Goal: Task Accomplishment & Management: Use online tool/utility

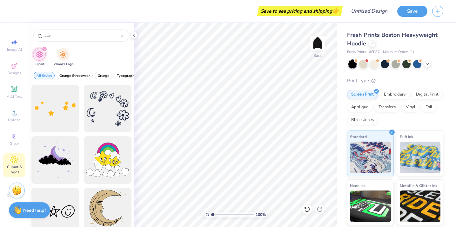
scroll to position [1606, 0]
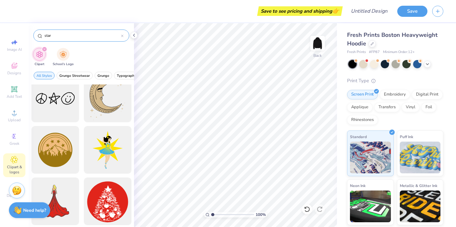
click at [44, 37] on input "star" at bounding box center [82, 35] width 77 height 6
type input "pink star"
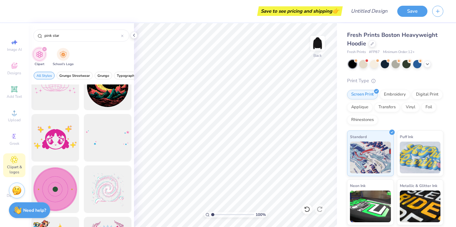
scroll to position [272, 0]
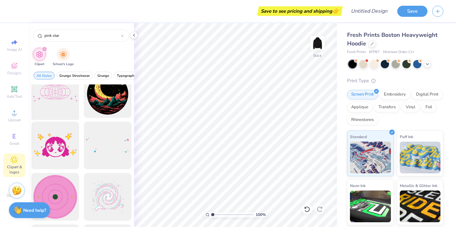
click at [58, 95] on div at bounding box center [55, 94] width 52 height 52
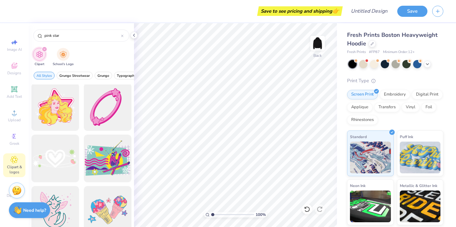
scroll to position [466, 0]
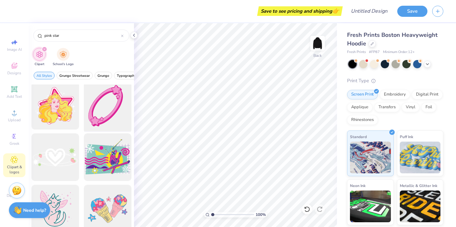
click at [92, 118] on div at bounding box center [107, 106] width 52 height 52
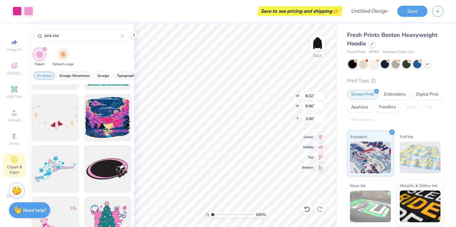
scroll to position [871, 0]
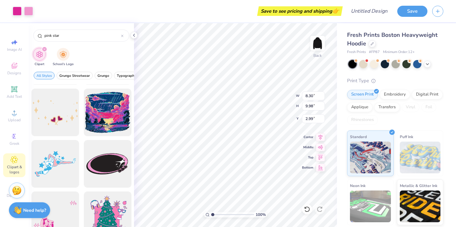
type input "8.30"
type input "9.98"
type input "2.99"
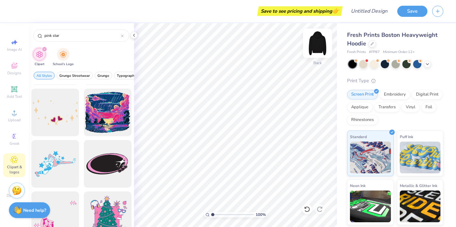
click at [325, 42] on img at bounding box center [317, 43] width 25 height 25
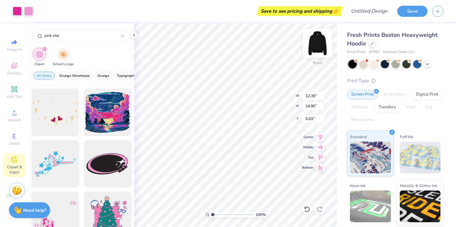
type input "12.39"
type input "14.90"
type input "5.00"
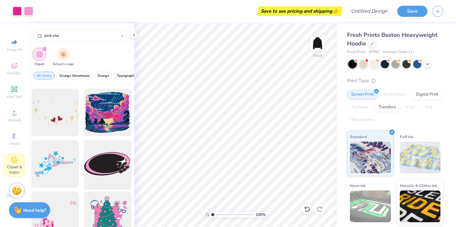
click at [109, 167] on div at bounding box center [107, 164] width 52 height 52
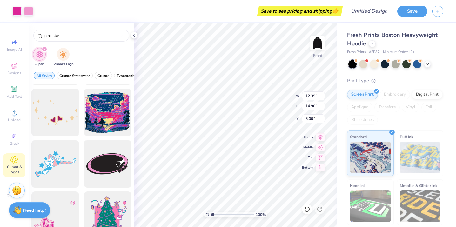
type input "12.39"
type input "14.90"
type input "5.00"
type input "6.67"
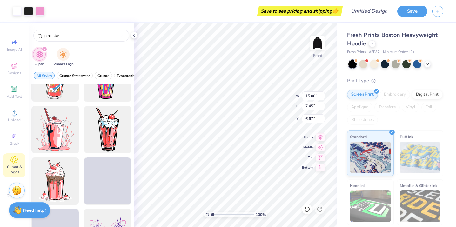
scroll to position [3380, 0]
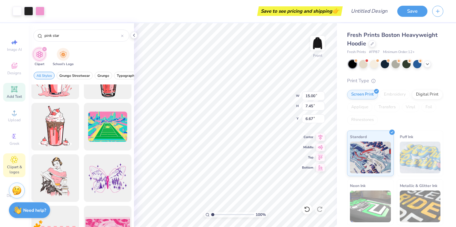
click at [14, 93] on div "Add Text" at bounding box center [14, 92] width 22 height 19
type input "7.22"
type input "2.09"
type input "13.71"
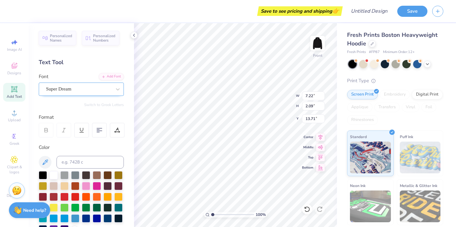
click at [97, 87] on div "Super Dream" at bounding box center [78, 89] width 67 height 10
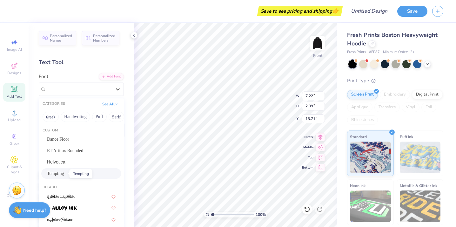
click at [60, 176] on span "Tempting" at bounding box center [55, 173] width 17 height 7
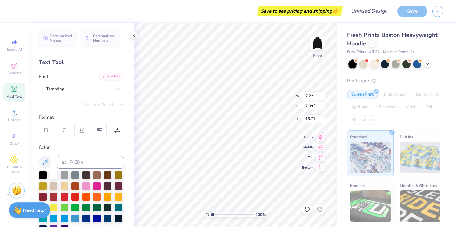
type input "18.36"
type input "3.18"
type input "13.16"
type textarea "Society of Women Engineers"
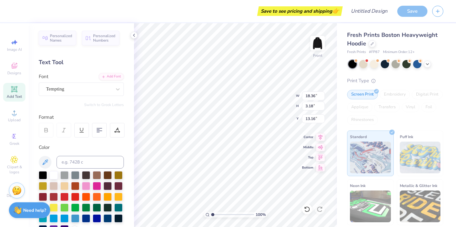
scroll to position [0, 0]
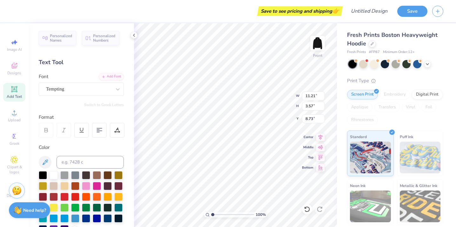
type input "11.21"
type input "3.57"
type input "8.73"
type input "8.61"
click at [96, 186] on div at bounding box center [97, 185] width 8 height 8
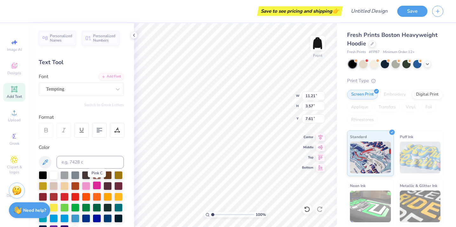
type input "7.61"
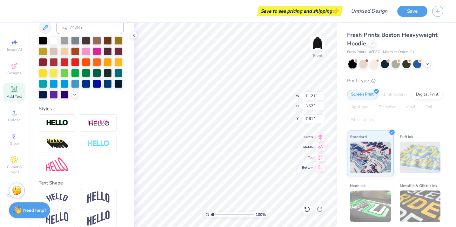
scroll to position [135, 0]
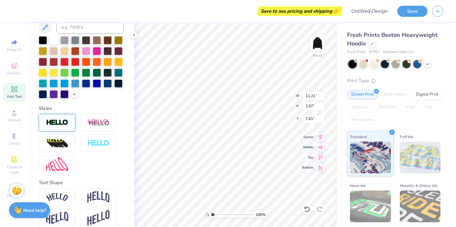
click at [68, 126] on img at bounding box center [57, 122] width 22 height 7
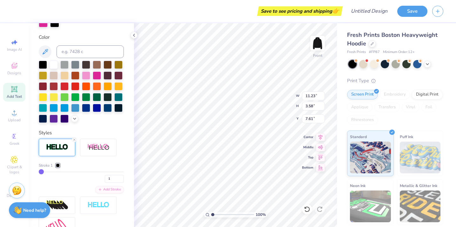
type input "11.23"
type input "3.58"
type input "7.60"
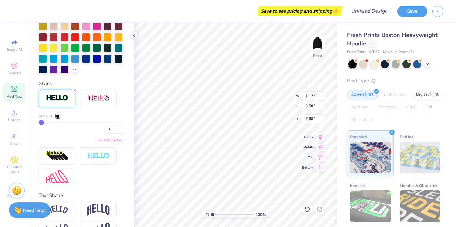
scroll to position [204, 0]
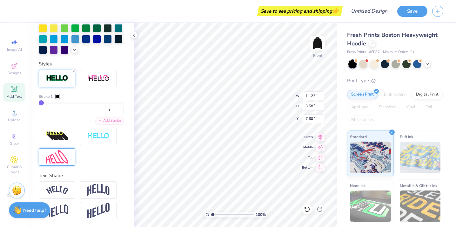
click at [64, 142] on div at bounding box center [57, 136] width 37 height 17
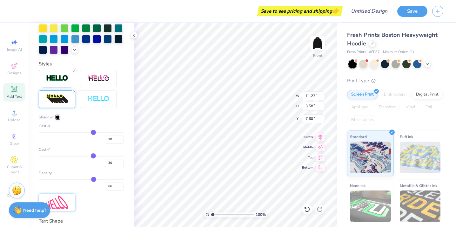
type input "14.59"
type input "4.64"
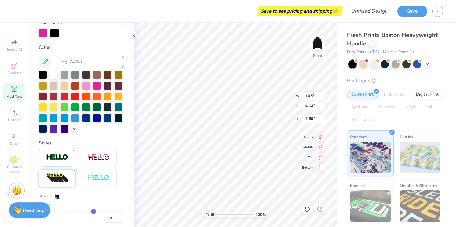
scroll to position [133, 0]
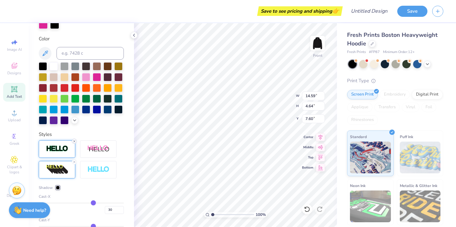
click at [73, 141] on icon at bounding box center [74, 142] width 4 height 4
type input "14.58"
type input "4.63"
type input "7.61"
click at [72, 162] on icon at bounding box center [74, 162] width 4 height 4
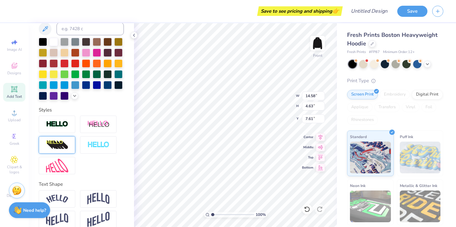
type input "11.21"
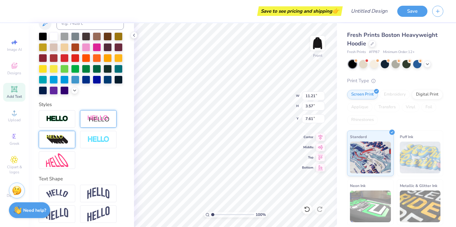
scroll to position [142, 0]
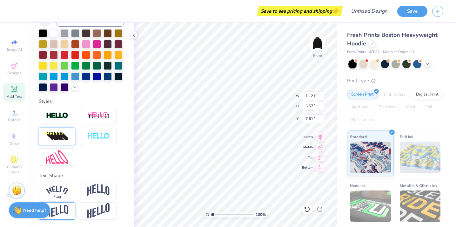
click at [67, 209] on img at bounding box center [57, 211] width 22 height 12
type input "5.33"
type input "6.73"
click at [97, 212] on img at bounding box center [98, 211] width 22 height 16
type input "6.54"
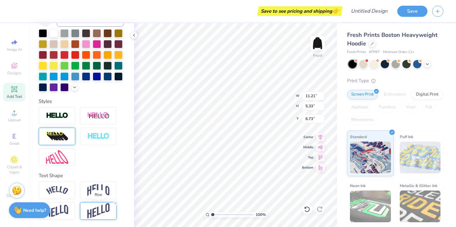
type input "6.13"
click at [64, 212] on img at bounding box center [57, 211] width 22 height 12
type input "5.33"
type input "6.73"
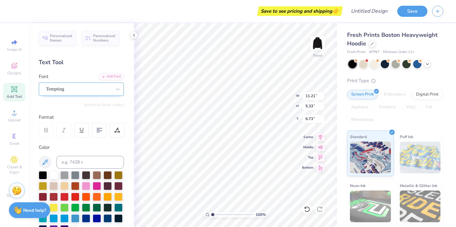
click at [68, 93] on div at bounding box center [78, 89] width 65 height 9
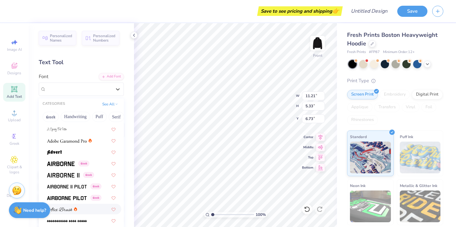
scroll to position [139, 0]
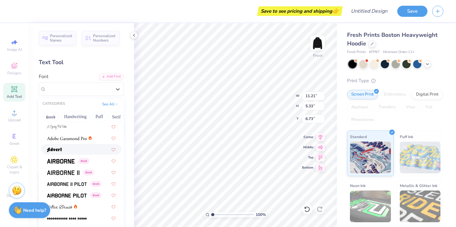
click at [60, 150] on img at bounding box center [54, 150] width 15 height 4
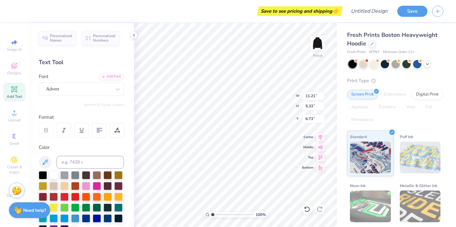
type input "10.23"
type input "3.96"
type input "7.41"
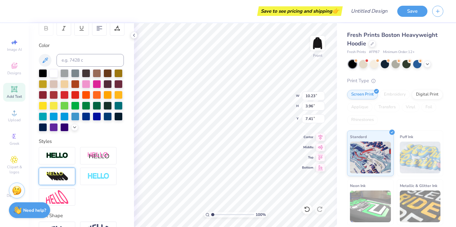
scroll to position [0, 0]
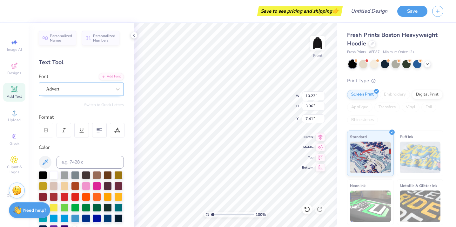
click at [107, 87] on div "Advert" at bounding box center [78, 89] width 67 height 10
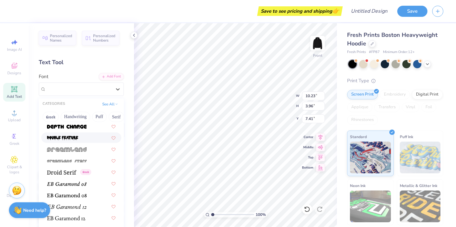
scroll to position [1157, 0]
click at [89, 128] on div at bounding box center [81, 127] width 69 height 7
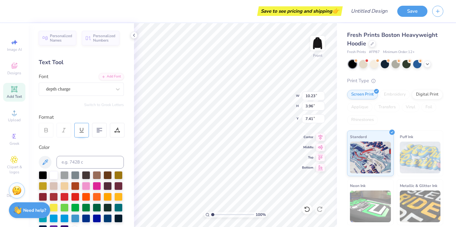
type input "13.69"
type input "3.79"
type input "7.50"
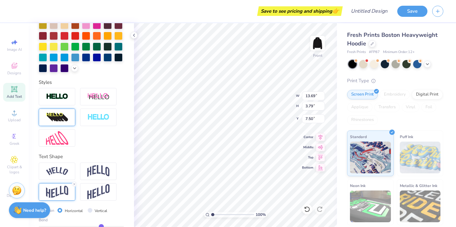
scroll to position [179, 0]
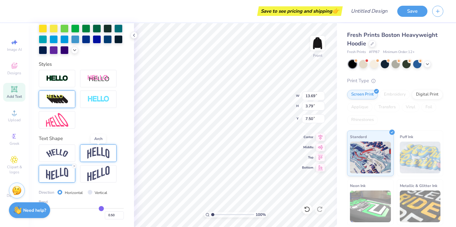
click at [98, 154] on img at bounding box center [98, 153] width 22 height 12
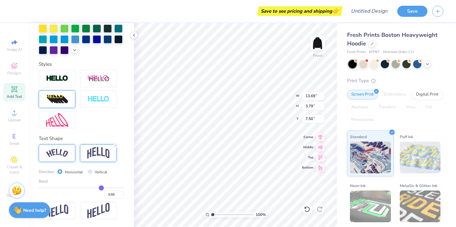
type input "5.09"
type input "6.85"
click at [65, 152] on img at bounding box center [57, 153] width 22 height 9
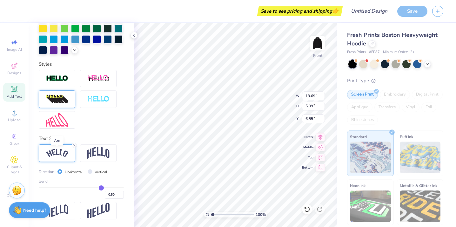
type input "17.04"
type input "4.36"
type input "7.21"
drag, startPoint x: 69, startPoint y: 209, endPoint x: 89, endPoint y: 176, distance: 38.8
click at [69, 209] on div at bounding box center [57, 210] width 37 height 17
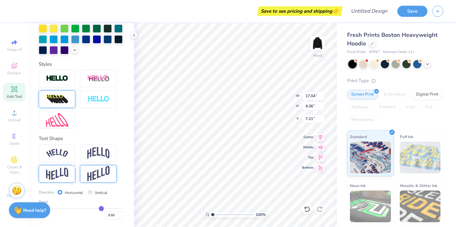
type input "13.69"
type input "3.79"
type input "7.50"
type input "0.47"
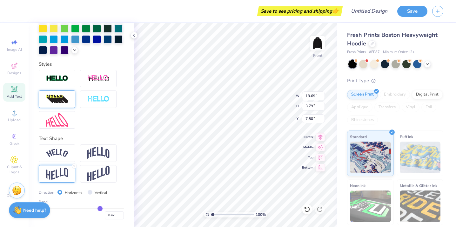
type input "0.46"
type input "0.45"
type input "0.43"
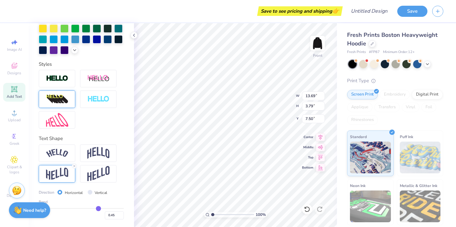
type input "0.43"
type input "0.42"
type input "0.37"
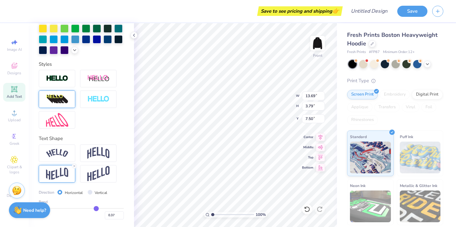
type input "0.34"
type input "0.3"
type input "0.30"
type input "0.29"
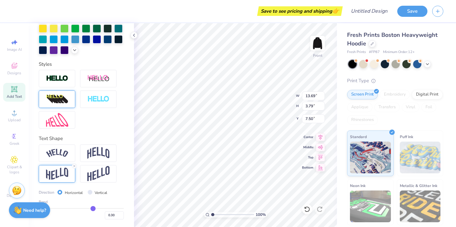
type input "0.29"
type input "0.28"
type input "0.27"
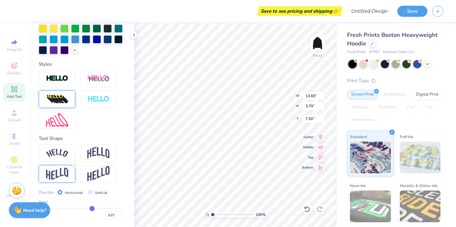
type input "0.26"
type input "0.25"
type input "0.24"
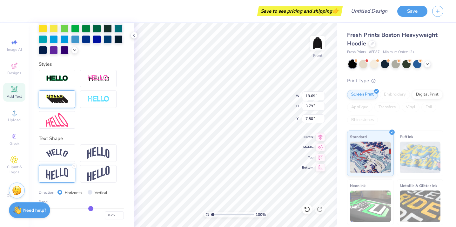
type input "0.24"
type input "0.23"
type input "0.22"
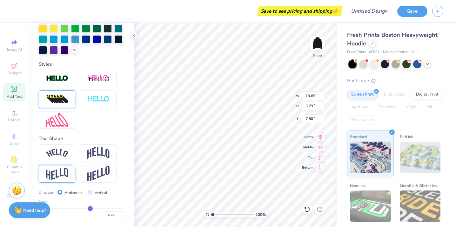
type input "0.21"
type input "0.2"
type input "0.20"
type input "0.19"
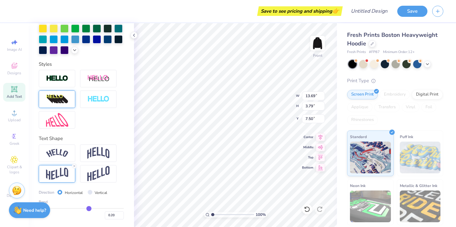
type input "0.19"
type input "0.18"
type input "0.17"
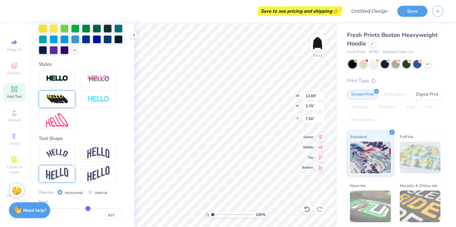
drag, startPoint x: 100, startPoint y: 209, endPoint x: 88, endPoint y: 209, distance: 12.1
type input "0.17"
click at [88, 209] on input "range" at bounding box center [81, 208] width 85 height 1
type input "2.96"
type input "7.91"
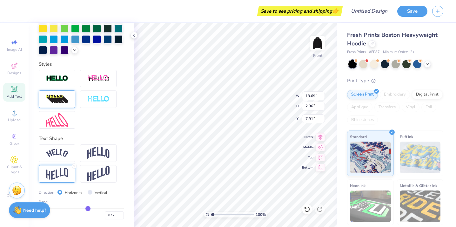
click at [88, 209] on input "range" at bounding box center [81, 208] width 85 height 1
type input "0.31"
click at [94, 209] on input "range" at bounding box center [81, 208] width 85 height 1
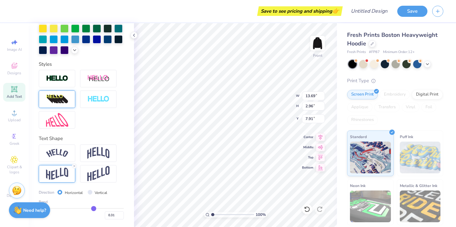
type input "3.31"
type input "7.74"
type input "13.69"
type input "3.31"
type input "7.74"
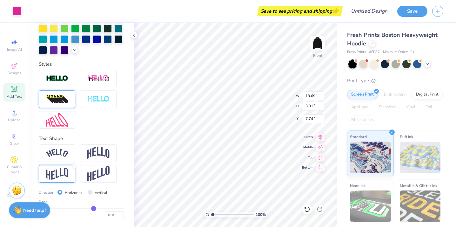
scroll to position [0, 0]
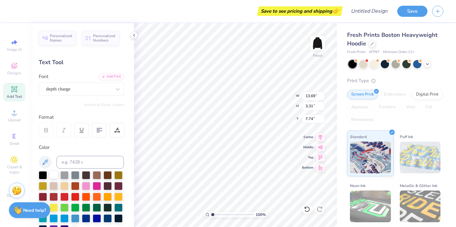
click at [54, 174] on div at bounding box center [54, 175] width 8 height 8
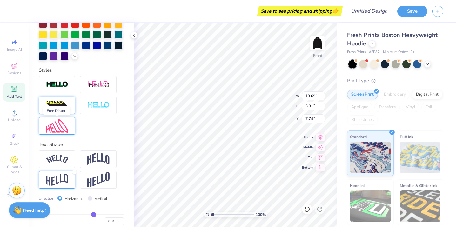
click at [56, 129] on img at bounding box center [57, 126] width 22 height 14
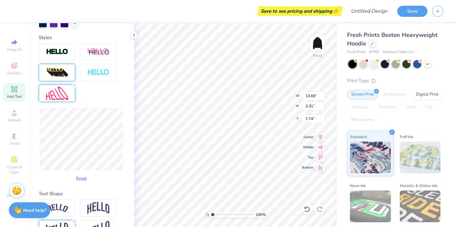
scroll to position [208, 0]
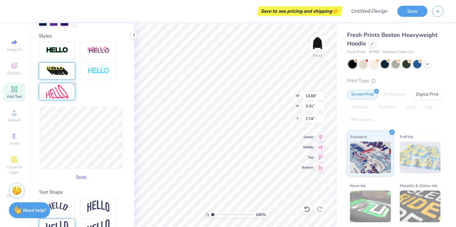
click at [74, 84] on line at bounding box center [74, 84] width 2 height 2
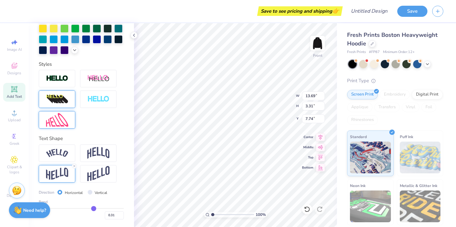
scroll to position [179, 0]
click at [85, 207] on div "Bend 0.31" at bounding box center [81, 209] width 85 height 20
click at [101, 182] on div at bounding box center [98, 173] width 37 height 17
click at [104, 151] on img at bounding box center [98, 153] width 22 height 12
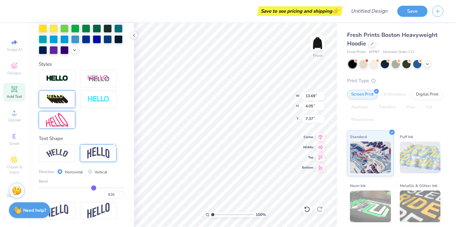
click at [99, 186] on div "Bend 0.31" at bounding box center [81, 189] width 85 height 20
type input "0.45"
click at [99, 188] on input "range" at bounding box center [81, 188] width 85 height 1
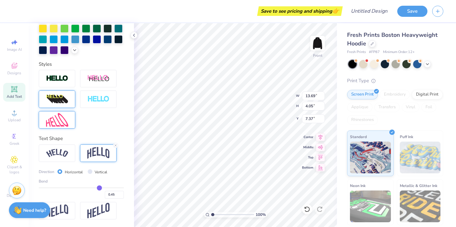
click at [102, 190] on div "0.45" at bounding box center [81, 193] width 85 height 11
type input "4.80"
type input "5.00"
type input "12.80"
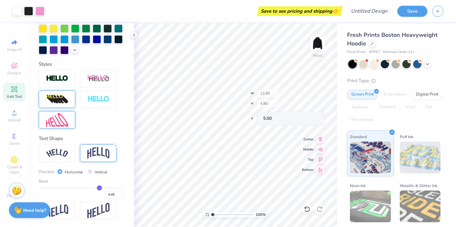
type input "4.63"
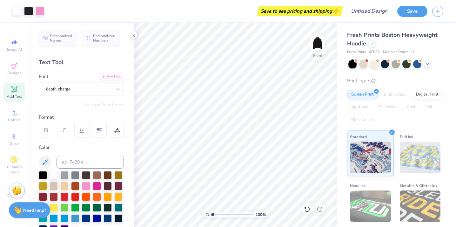
click at [84, 96] on div "Personalized Names Personalized Numbers Text Tool Add Font Font depth charge Sw…" at bounding box center [82, 125] width 106 height 204
click at [85, 90] on div "depth charge" at bounding box center [78, 89] width 67 height 10
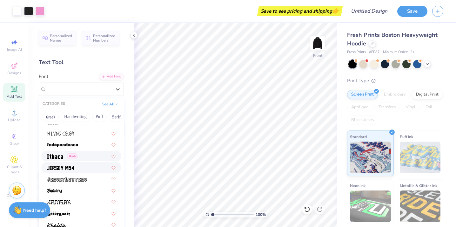
scroll to position [1771, 0]
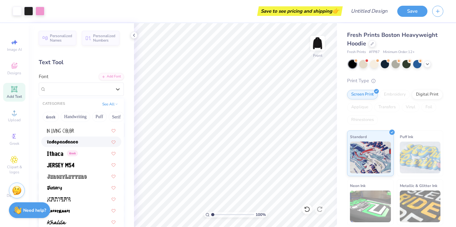
click at [84, 140] on div at bounding box center [81, 142] width 69 height 7
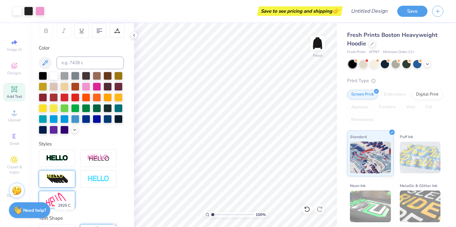
scroll to position [0, 0]
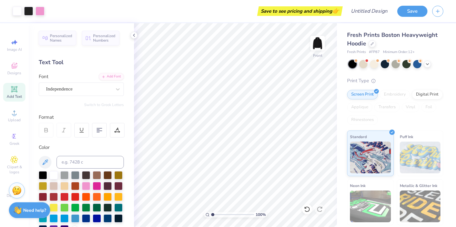
click at [16, 88] on icon at bounding box center [14, 89] width 5 height 5
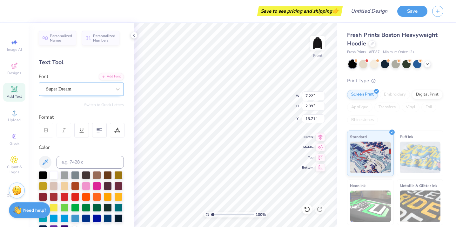
click at [81, 84] on div "Super Dream" at bounding box center [81, 89] width 85 height 13
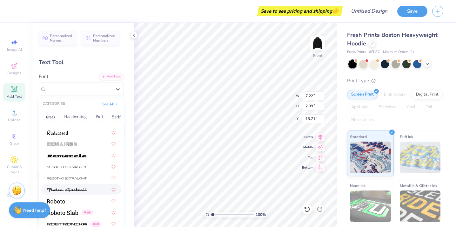
scroll to position [2855, 0]
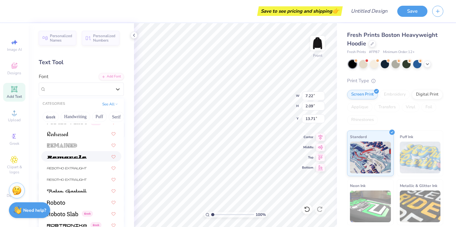
click at [80, 160] on div at bounding box center [81, 156] width 80 height 10
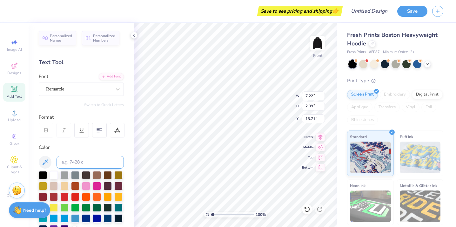
scroll to position [0, 2]
type textarea "Society of Women Engineers"
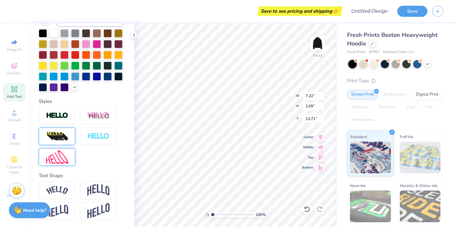
scroll to position [0, 0]
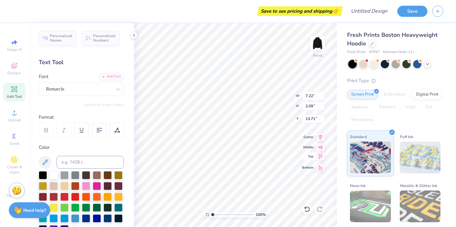
click at [319, 158] on icon at bounding box center [320, 157] width 9 height 8
type input "18.36"
type input "2.40"
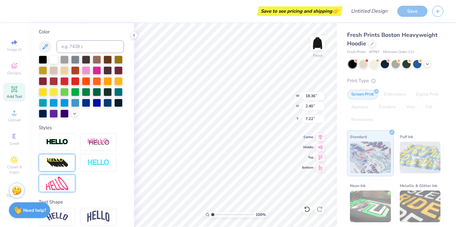
scroll to position [142, 0]
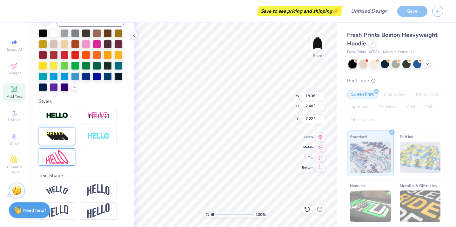
click at [65, 133] on img at bounding box center [57, 137] width 22 height 10
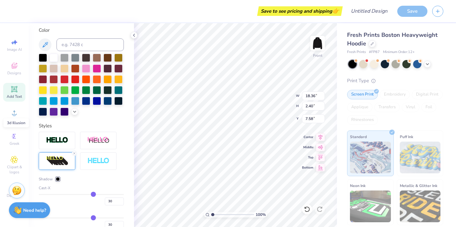
scroll to position [167, 0]
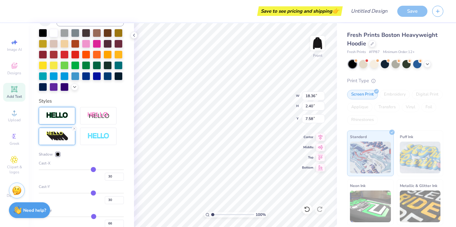
click at [64, 121] on div at bounding box center [57, 115] width 37 height 17
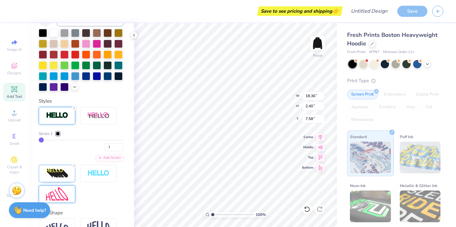
type input "7.57"
click at [73, 166] on icon at bounding box center [74, 166] width 4 height 4
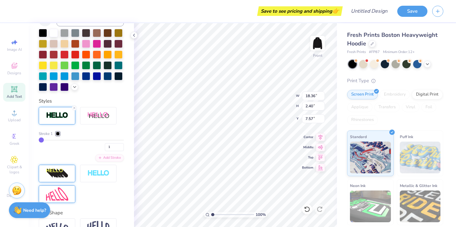
type input "14.13"
type input "1.85"
type input "13.68"
type input "1.80"
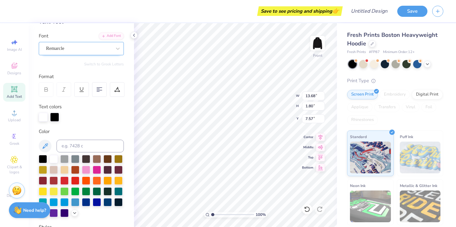
click at [69, 54] on div "Remarcle" at bounding box center [81, 48] width 85 height 13
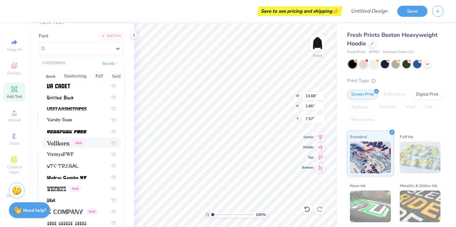
scroll to position [3437, 0]
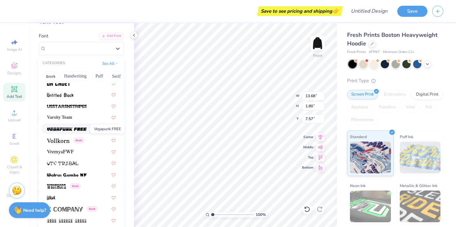
click at [70, 129] on img at bounding box center [67, 129] width 40 height 4
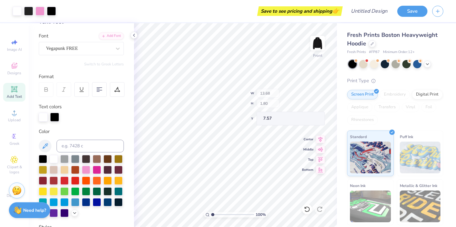
type input "7.31"
type input "1.44"
type input "7.76"
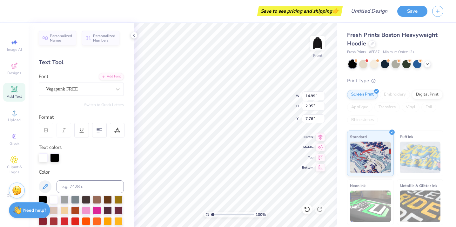
type input "14.99"
type input "2.95"
type input "8.29"
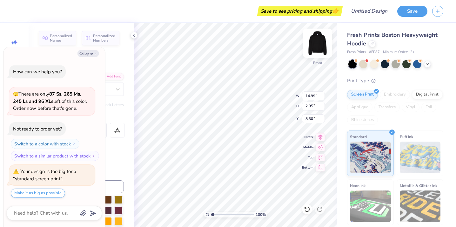
click at [318, 45] on img at bounding box center [317, 43] width 25 height 25
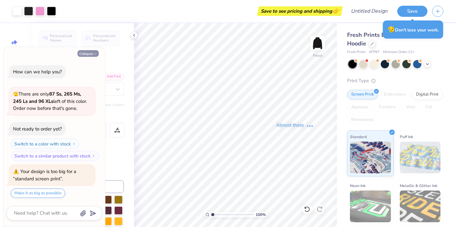
click at [96, 53] on icon "button" at bounding box center [95, 54] width 4 height 4
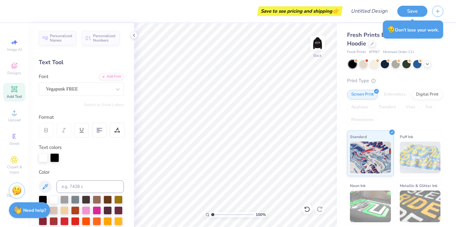
type textarea "x"
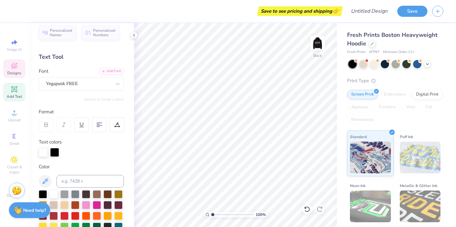
click at [14, 72] on span "Designs" at bounding box center [14, 73] width 14 height 5
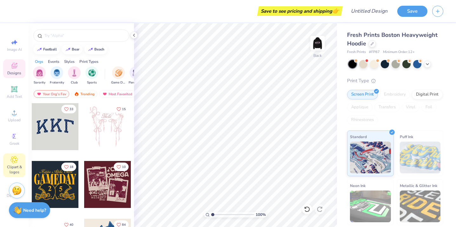
click at [12, 163] on icon at bounding box center [13, 160] width 7 height 8
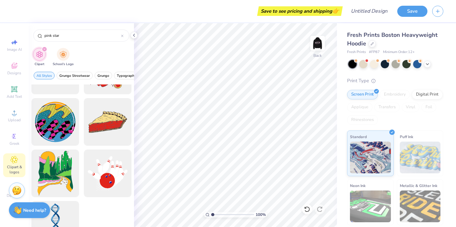
scroll to position [3976, 0]
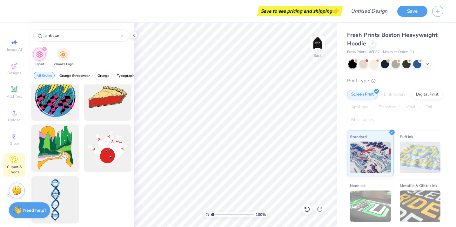
click at [103, 75] on span "Grunge" at bounding box center [104, 75] width 12 height 5
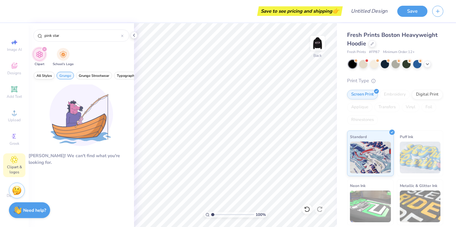
click at [44, 75] on span "All Styles" at bounding box center [44, 75] width 15 height 5
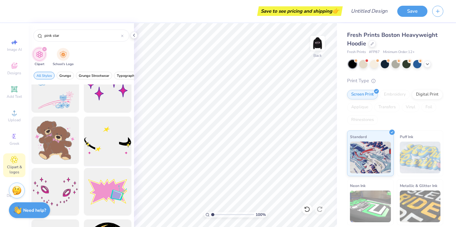
scroll to position [30, 0]
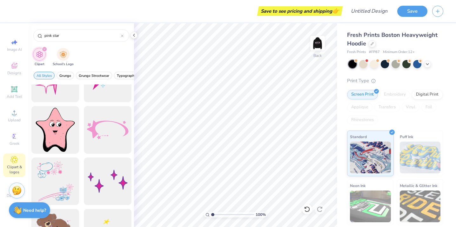
click at [109, 121] on div at bounding box center [108, 130] width 48 height 48
type input "5.07"
type input "2.30"
click at [319, 42] on img at bounding box center [317, 43] width 25 height 25
click at [317, 45] on img at bounding box center [317, 43] width 25 height 25
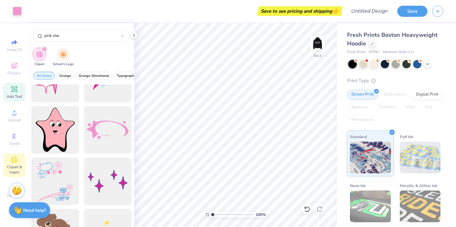
click at [22, 91] on div "Add Text" at bounding box center [14, 92] width 22 height 19
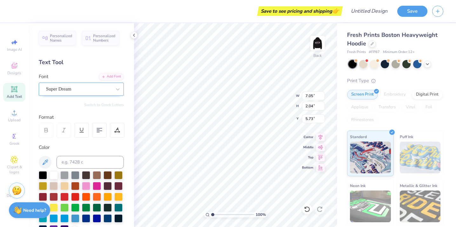
click at [106, 91] on div "Super Dream" at bounding box center [78, 89] width 67 height 10
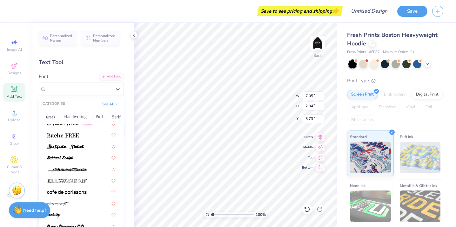
scroll to position [678, 0]
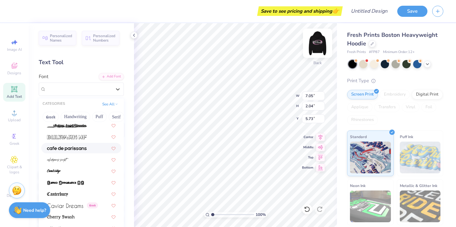
click at [325, 47] on div at bounding box center [317, 43] width 29 height 29
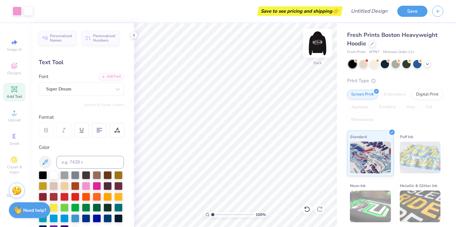
click at [318, 44] on img at bounding box center [317, 43] width 25 height 25
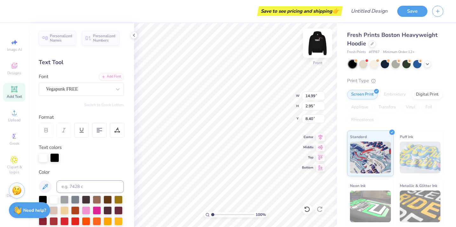
click at [321, 43] on img at bounding box center [317, 43] width 25 height 25
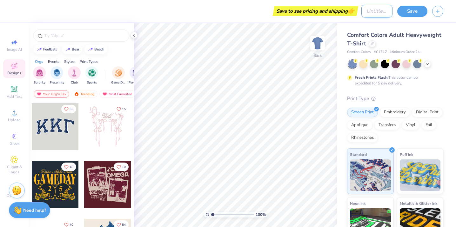
click at [384, 11] on input "Design Title" at bounding box center [377, 11] width 31 height 13
type input "swe shirt"
click at [419, 12] on button "Save" at bounding box center [413, 10] width 30 height 11
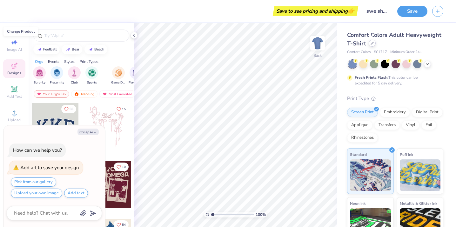
click at [371, 42] on icon at bounding box center [372, 43] width 3 height 3
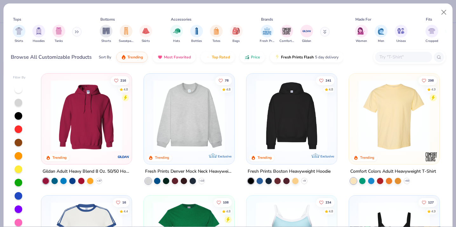
click at [282, 126] on img at bounding box center [292, 116] width 78 height 72
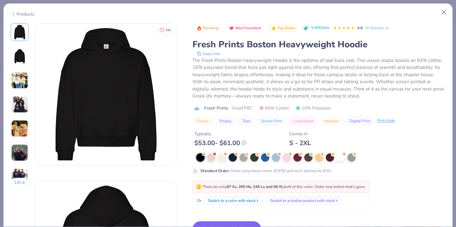
click at [224, 224] on button "Switch to This" at bounding box center [227, 230] width 69 height 16
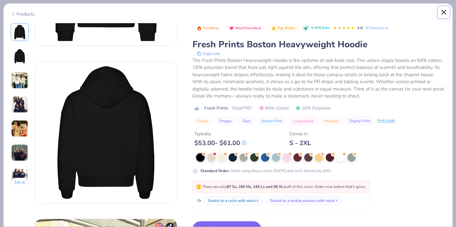
click at [442, 11] on button "Close" at bounding box center [444, 12] width 12 height 12
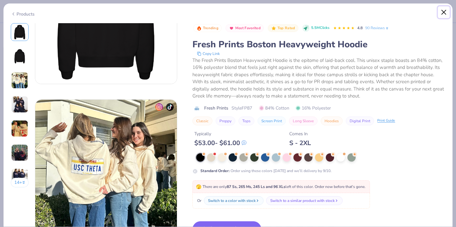
scroll to position [386, 0]
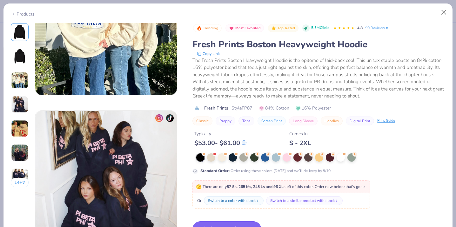
click at [225, 222] on button "Switch to This" at bounding box center [227, 230] width 69 height 16
click at [439, 13] on button "Close" at bounding box center [444, 12] width 12 height 12
click at [441, 12] on button "Close" at bounding box center [444, 12] width 12 height 12
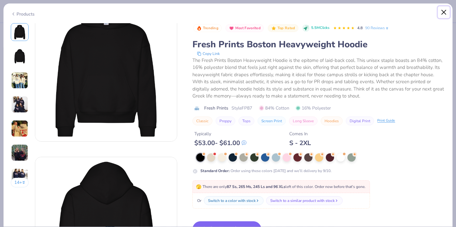
scroll to position [0, 0]
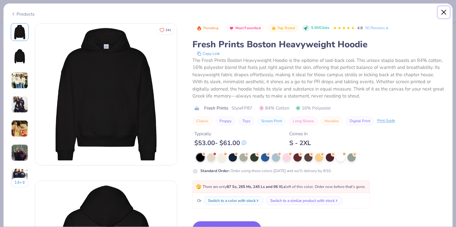
click at [441, 10] on button "Close" at bounding box center [444, 12] width 12 height 12
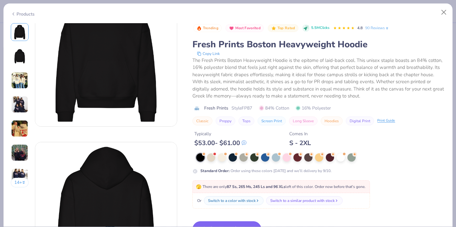
click at [234, 225] on button "Switch to This" at bounding box center [227, 230] width 69 height 16
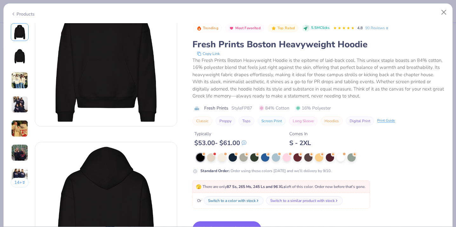
type textarea "x"
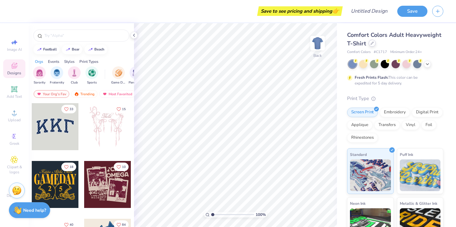
click at [371, 43] on icon at bounding box center [372, 43] width 3 height 3
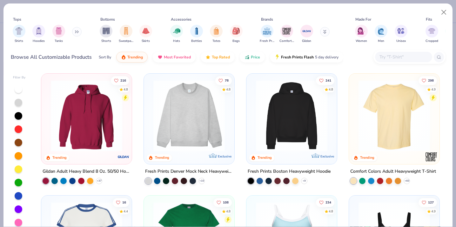
click at [287, 145] on img at bounding box center [292, 116] width 78 height 72
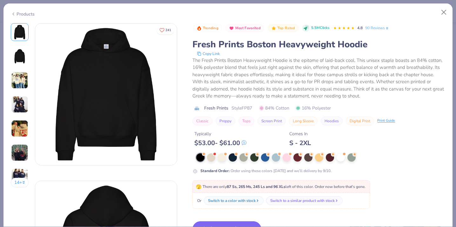
click at [215, 224] on button "Switch to This" at bounding box center [227, 230] width 69 height 16
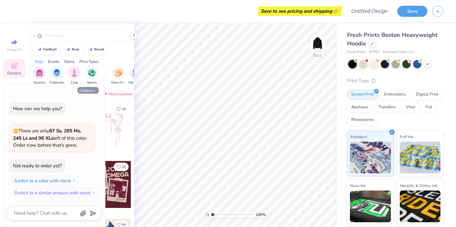
click at [89, 92] on button "Collapse" at bounding box center [88, 90] width 21 height 7
type textarea "x"
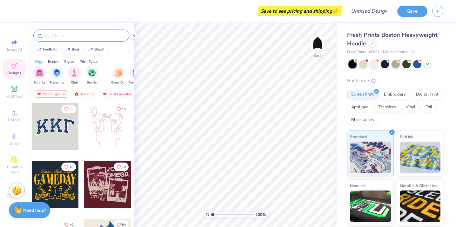
click at [71, 36] on input "text" at bounding box center [84, 35] width 81 height 6
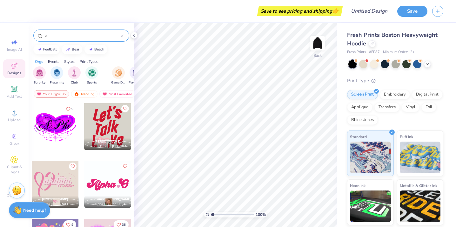
type input "p"
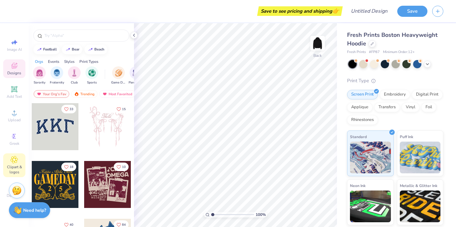
click at [15, 165] on span "Clipart & logos" at bounding box center [14, 170] width 22 height 10
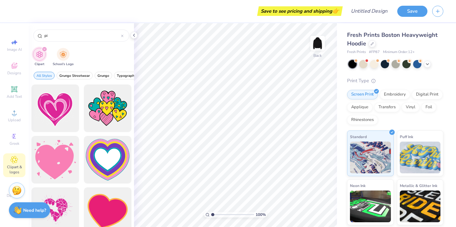
type input "p"
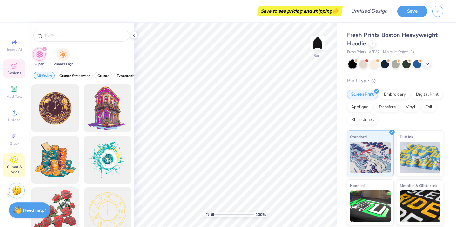
click at [16, 67] on icon at bounding box center [14, 67] width 5 height 4
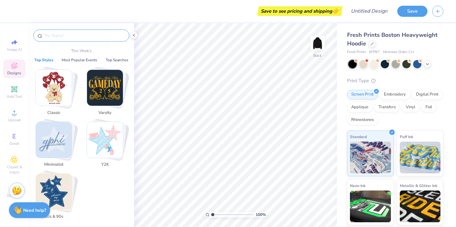
click at [58, 34] on input "text" at bounding box center [84, 35] width 81 height 6
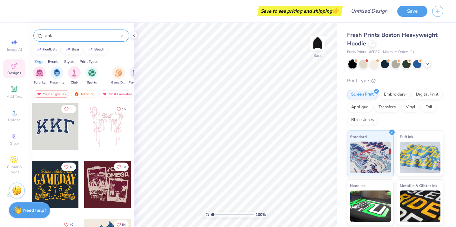
type input "pink"
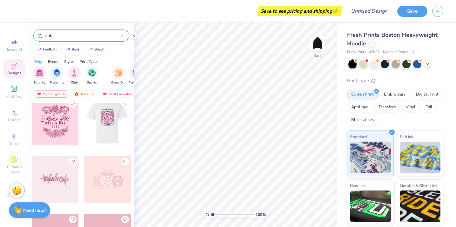
scroll to position [2009, 0]
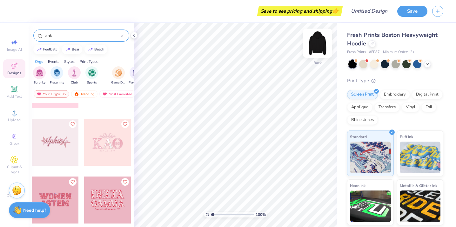
click at [318, 42] on img at bounding box center [317, 43] width 25 height 25
click at [54, 142] on div at bounding box center [55, 142] width 47 height 47
